Goal: Navigation & Orientation: Find specific page/section

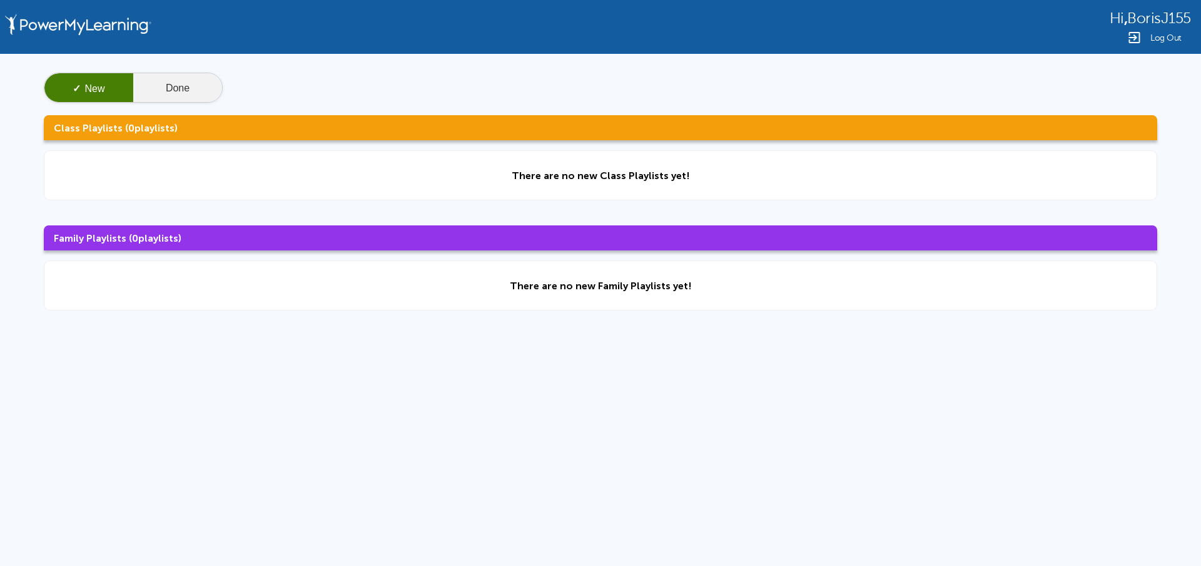
click at [147, 87] on button "Done" at bounding box center [177, 88] width 89 height 30
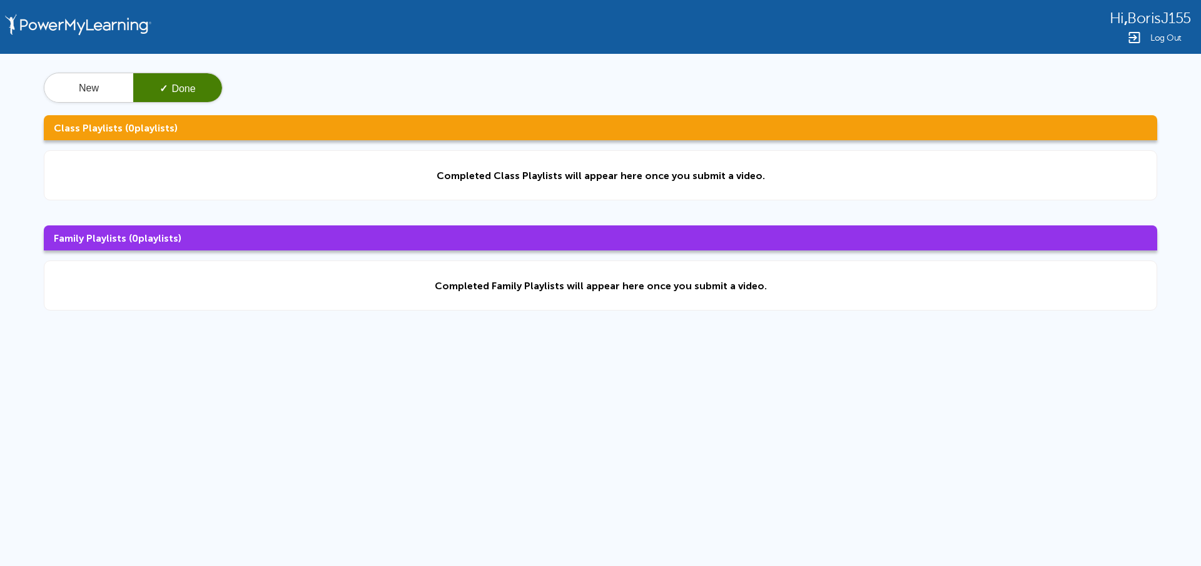
click at [1158, 41] on span "Log Out" at bounding box center [1166, 37] width 31 height 9
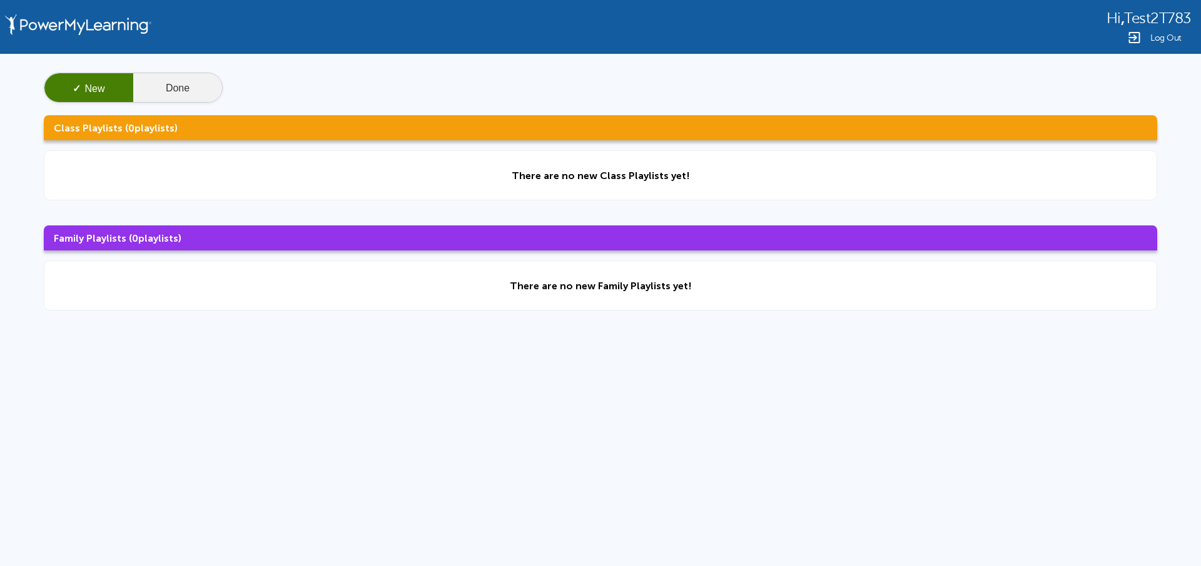
click at [192, 79] on button "Done" at bounding box center [177, 88] width 89 height 30
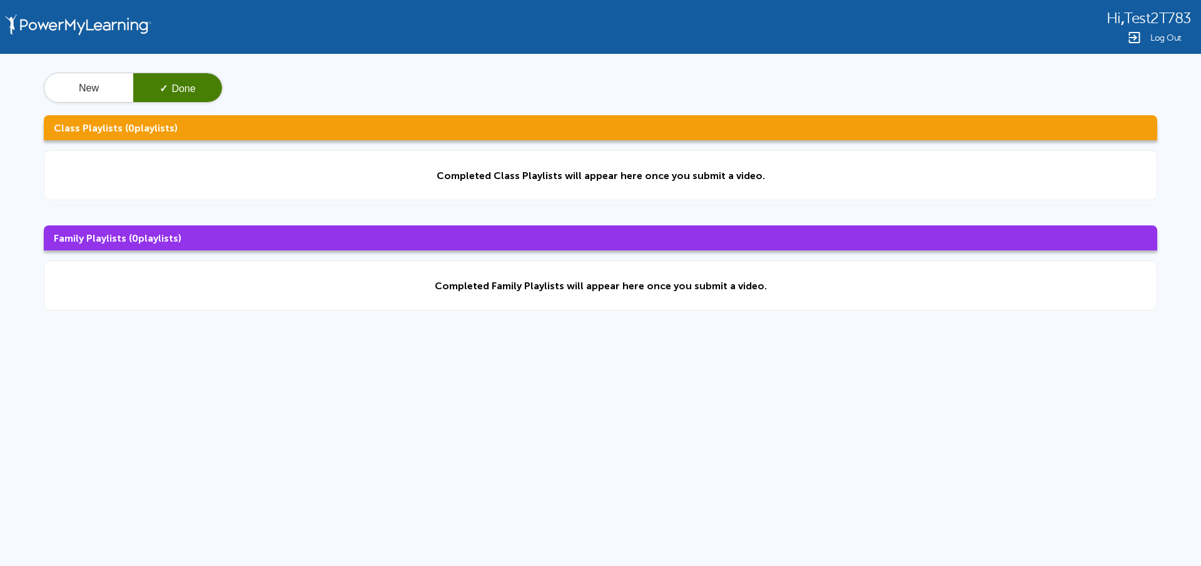
click at [1147, 39] on div "Log Out" at bounding box center [1149, 37] width 84 height 15
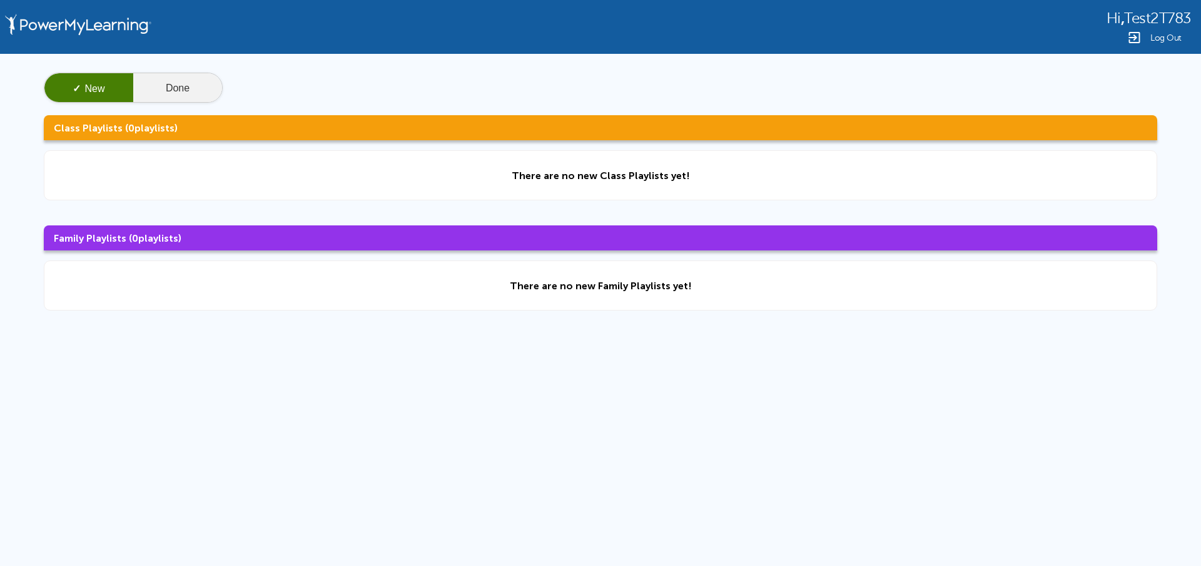
click at [186, 84] on button "Done" at bounding box center [177, 88] width 89 height 30
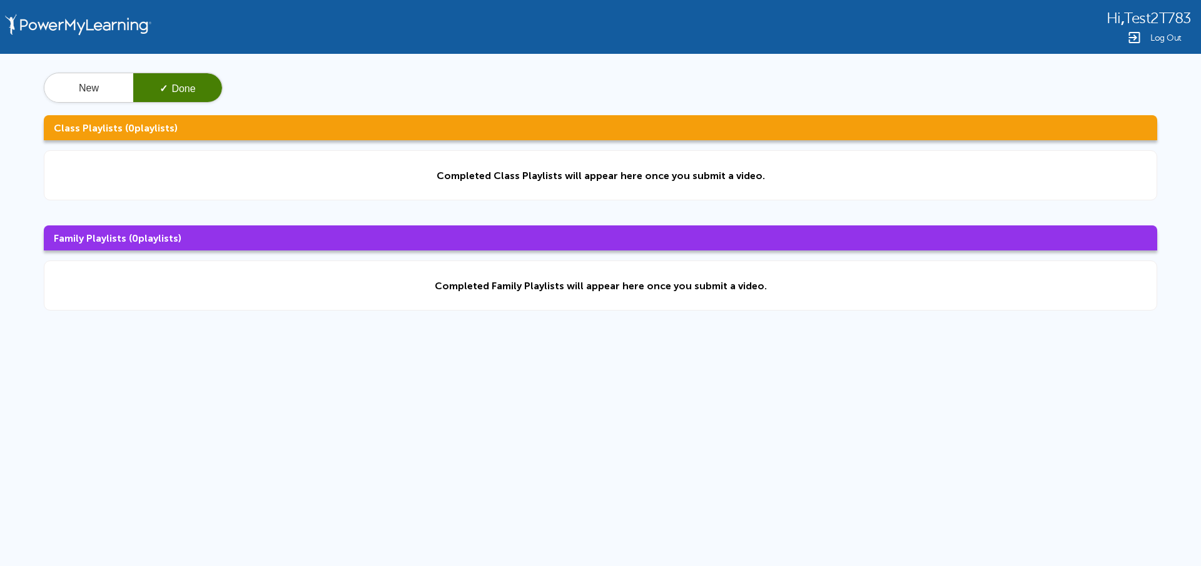
drag, startPoint x: 1161, startPoint y: 41, endPoint x: 1119, endPoint y: 74, distance: 53.5
click at [1161, 40] on span "Log Out" at bounding box center [1166, 37] width 31 height 9
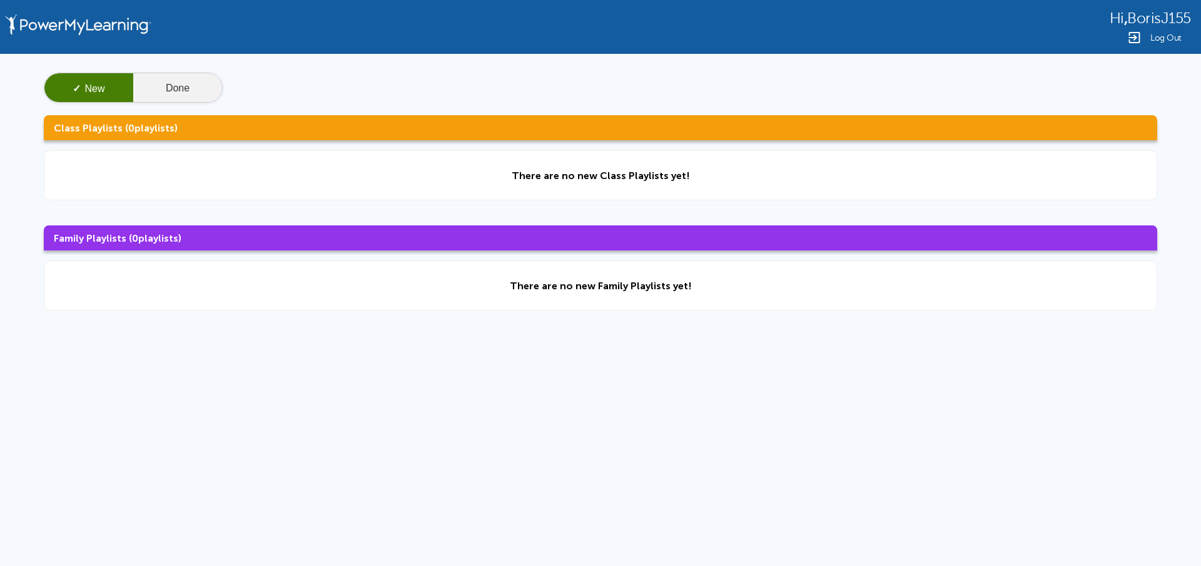
click at [145, 73] on button "Done" at bounding box center [177, 88] width 89 height 30
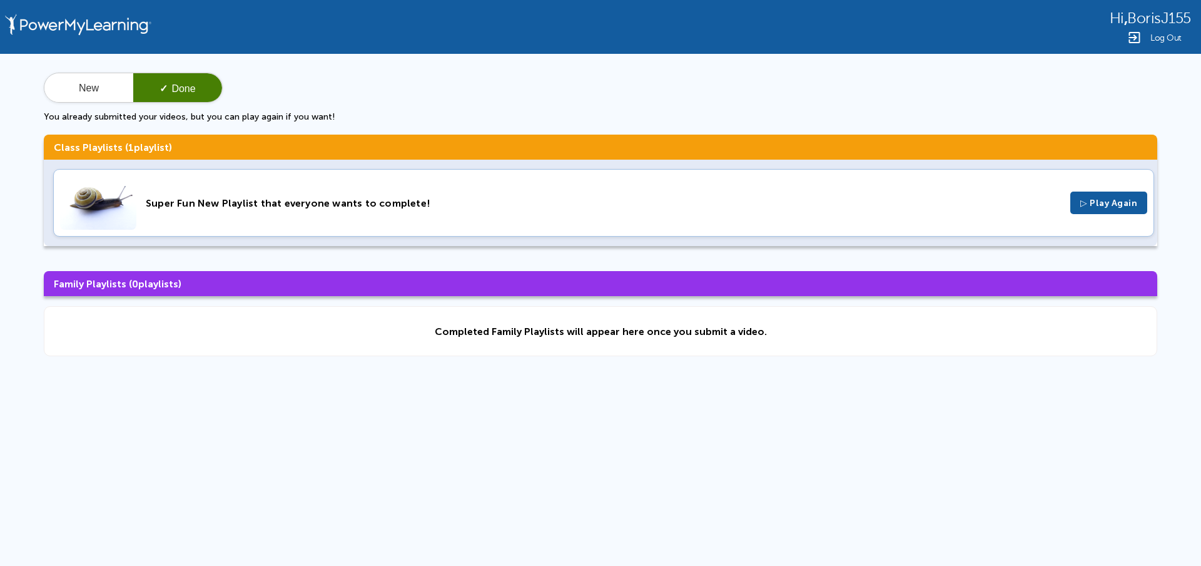
click at [339, 201] on div "Super Fun New Playlist that everyone wants to complete!" at bounding box center [603, 203] width 915 height 12
